Goal: Task Accomplishment & Management: Manage account settings

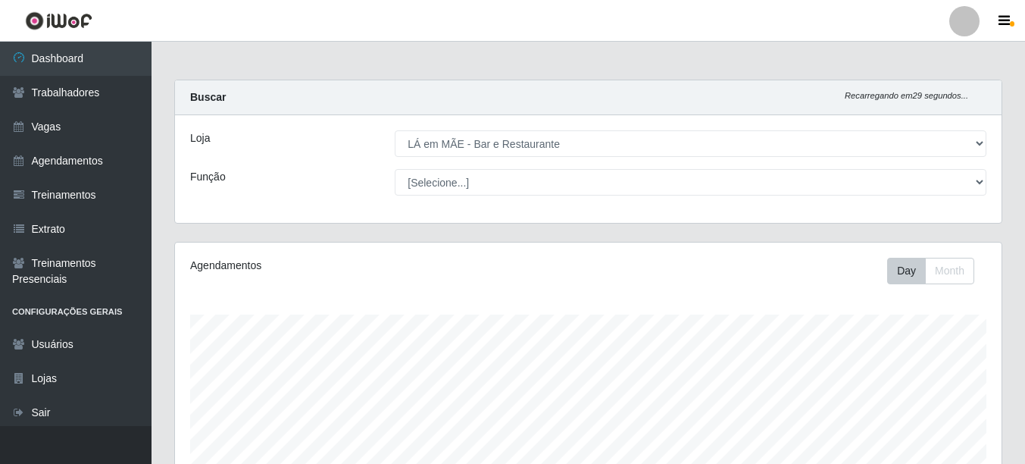
select select "265"
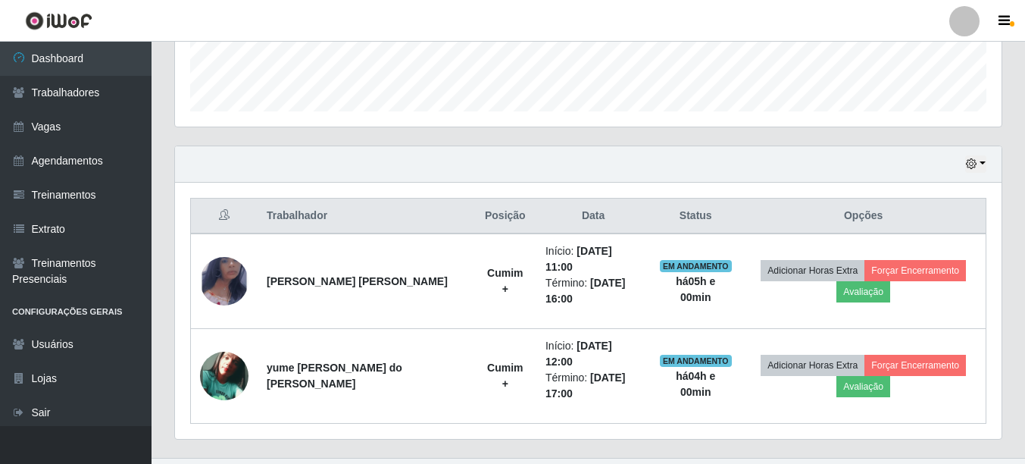
scroll to position [314, 827]
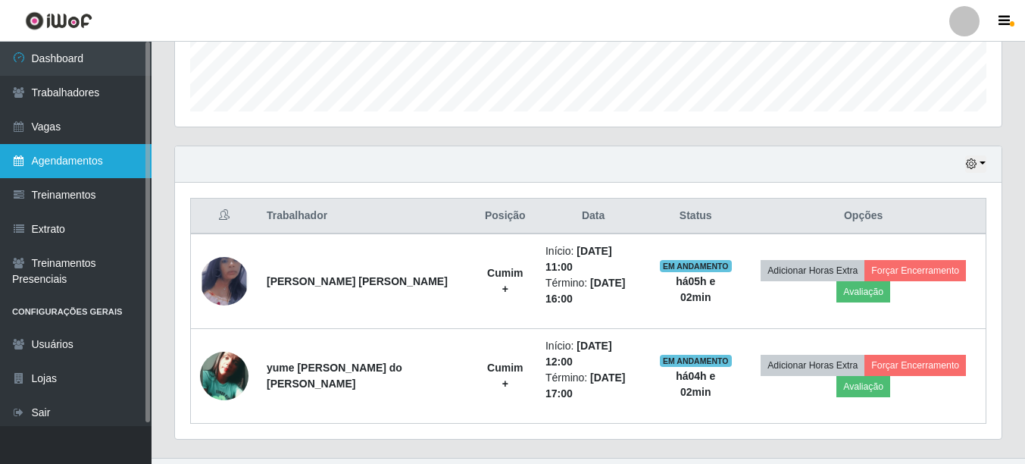
click at [58, 161] on link "Agendamentos" at bounding box center [76, 161] width 152 height 34
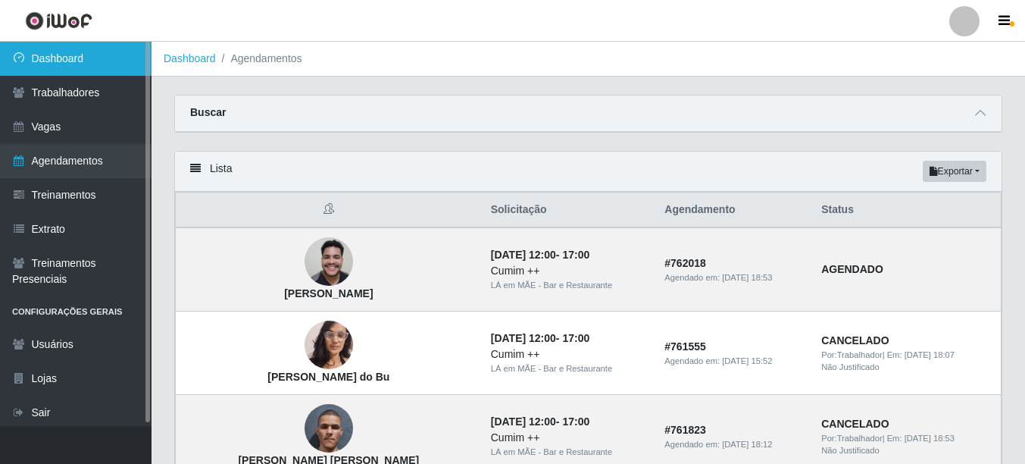
click at [67, 50] on link "Dashboard" at bounding box center [76, 59] width 152 height 34
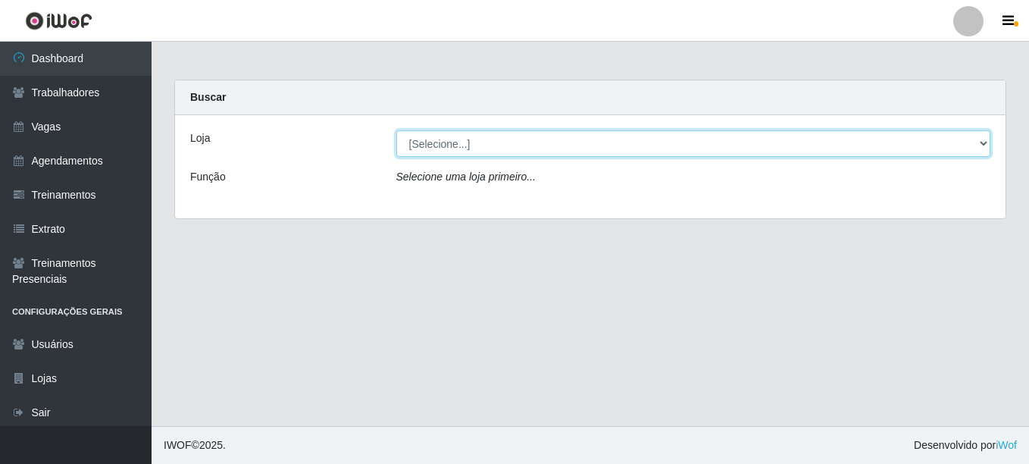
click at [452, 147] on select "[Selecione...] LÁ em MÃE - Bar e Restaurante" at bounding box center [693, 143] width 595 height 27
select select "265"
click at [396, 130] on select "[Selecione...] LÁ em MÃE - Bar e Restaurante" at bounding box center [693, 143] width 595 height 27
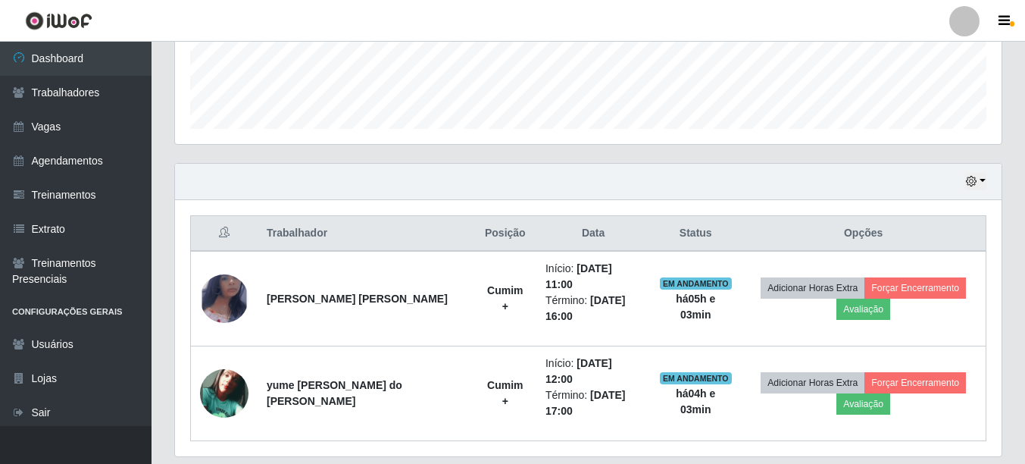
scroll to position [430, 0]
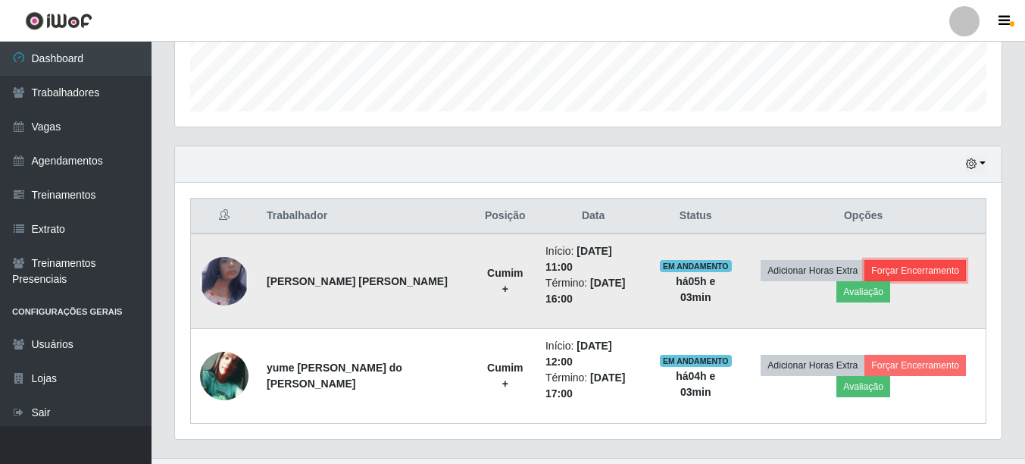
click at [927, 260] on button "Forçar Encerramento" at bounding box center [916, 270] width 102 height 21
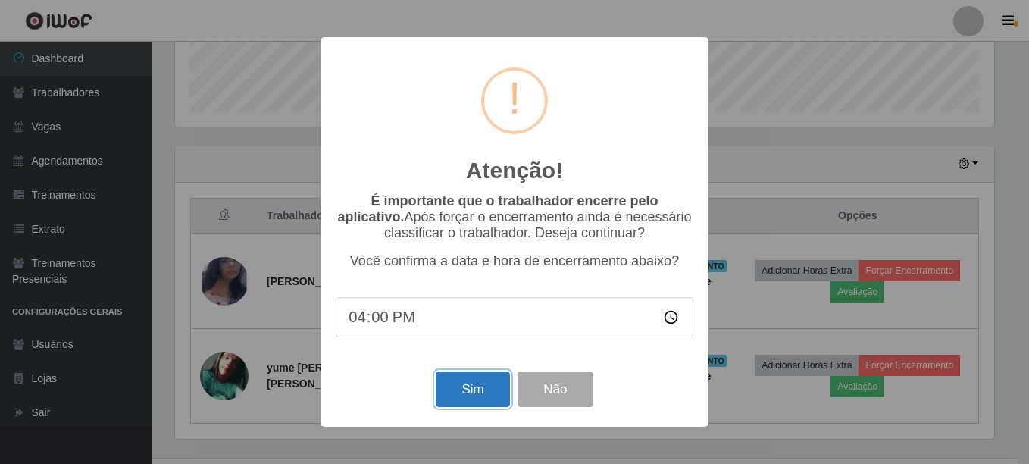
click at [471, 392] on button "Sim" at bounding box center [472, 389] width 73 height 36
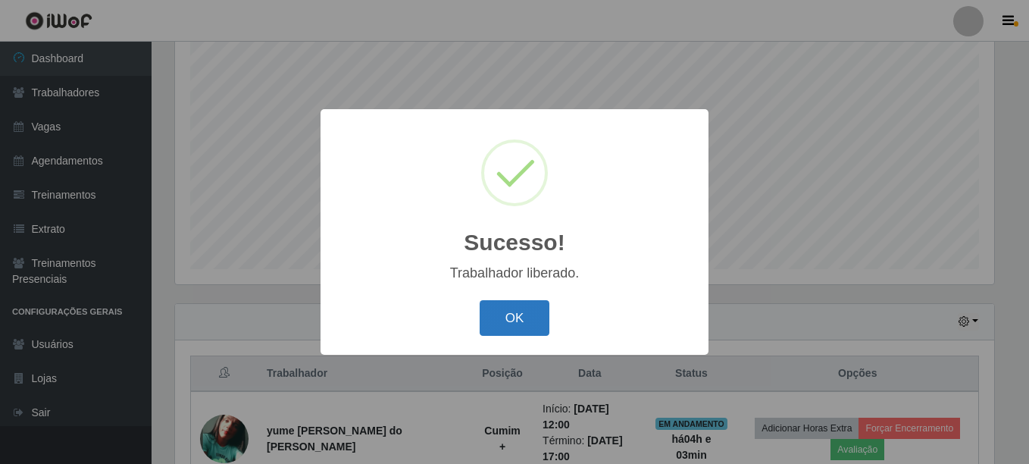
click at [514, 317] on button "OK" at bounding box center [515, 318] width 70 height 36
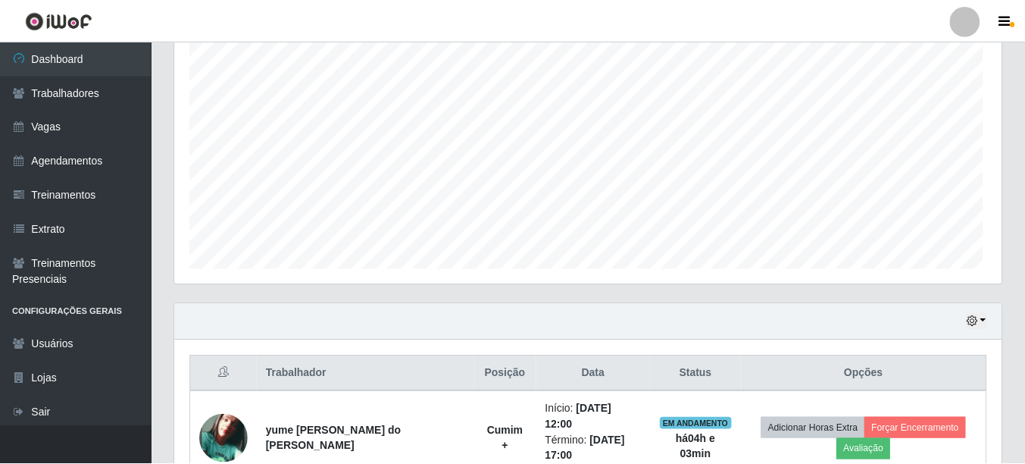
scroll to position [314, 827]
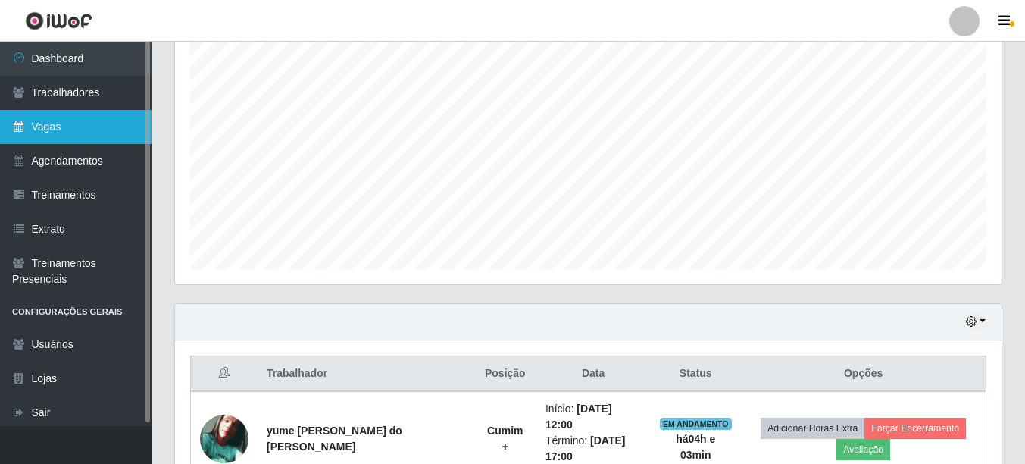
click at [64, 136] on link "Vagas" at bounding box center [76, 127] width 152 height 34
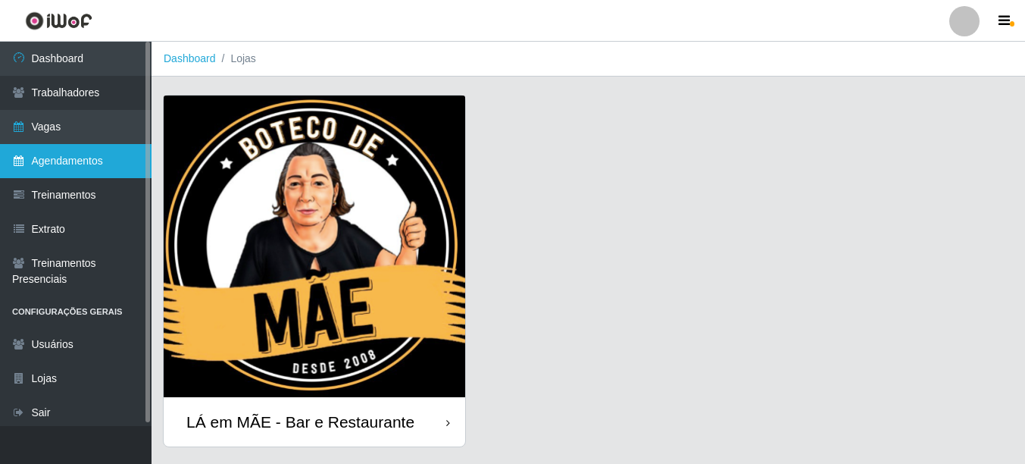
click at [67, 164] on link "Agendamentos" at bounding box center [76, 161] width 152 height 34
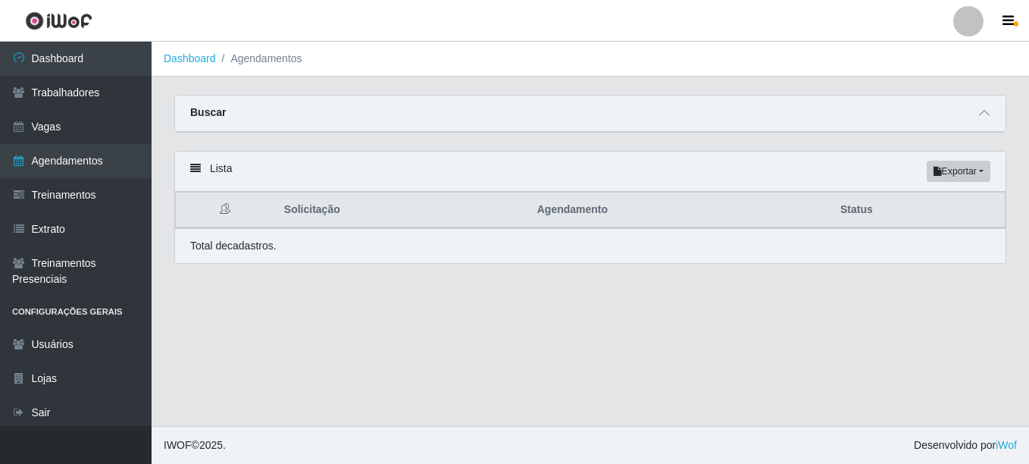
click at [364, 279] on div "Lista Exportar PDF Excel Solicitação Agendamento Status Total de cadastros." at bounding box center [590, 216] width 855 height 131
click at [355, 299] on main "Dashboard Agendamentos Carregando... Buscar Início em [GEOGRAPHIC_DATA] em Stat…" at bounding box center [590, 234] width 877 height 384
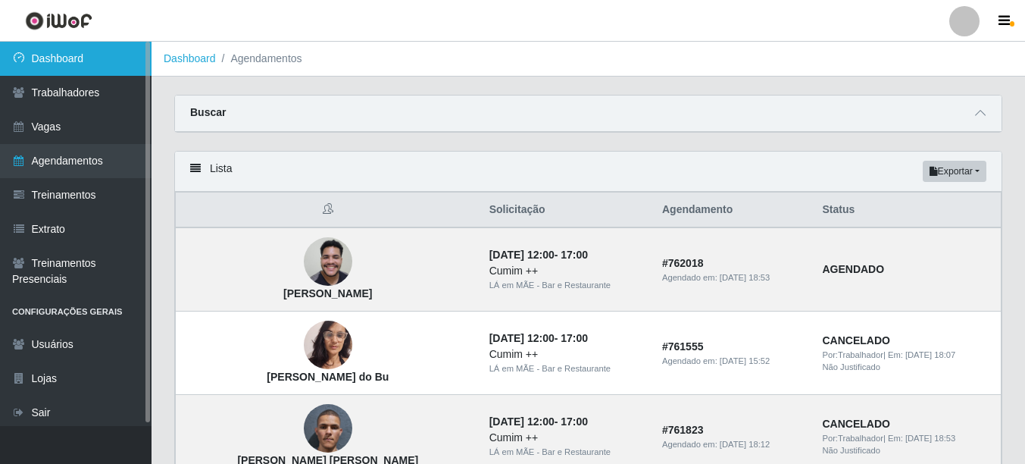
click at [83, 66] on link "Dashboard" at bounding box center [76, 59] width 152 height 34
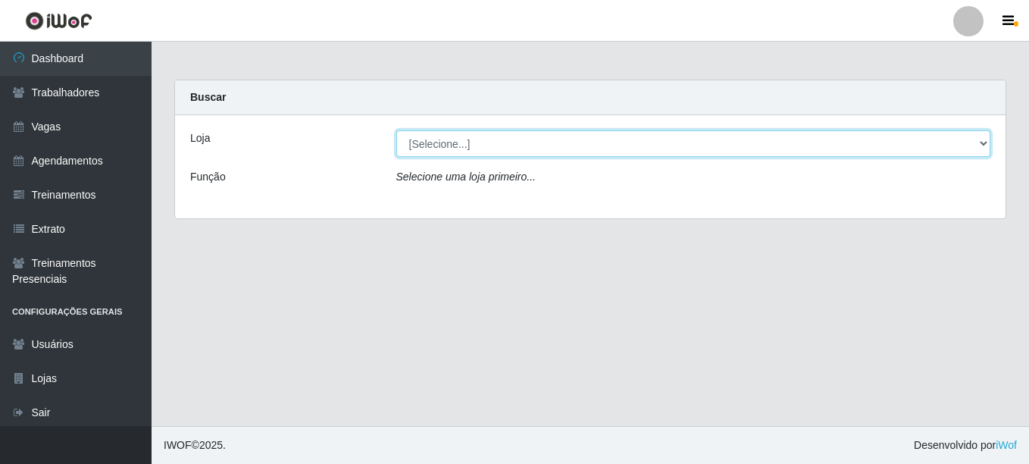
drag, startPoint x: 402, startPoint y: 158, endPoint x: 416, endPoint y: 138, distance: 25.0
click at [416, 138] on select "[Selecione...] LÁ em MÃE - Bar e Restaurante" at bounding box center [693, 143] width 595 height 27
select select "265"
click at [396, 130] on select "[Selecione...] LÁ em MÃE - Bar e Restaurante" at bounding box center [693, 143] width 595 height 27
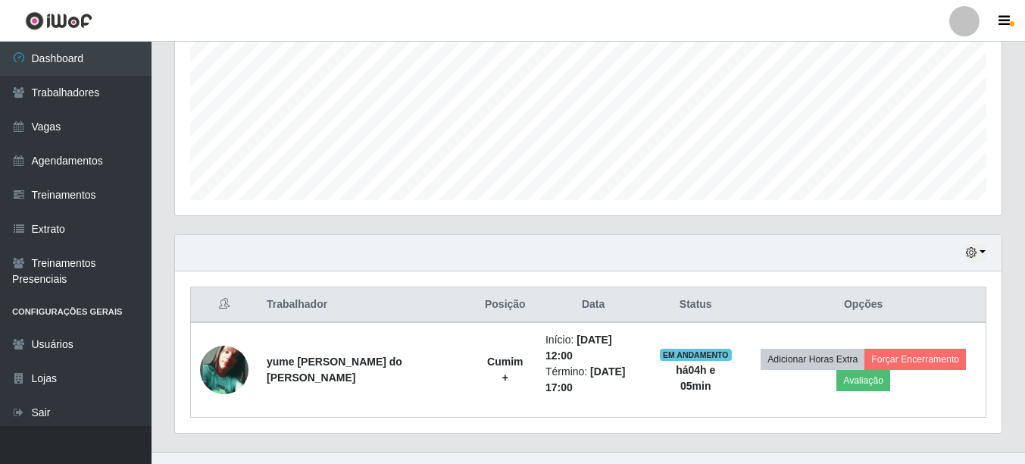
scroll to position [352, 0]
